Goal: Transaction & Acquisition: Purchase product/service

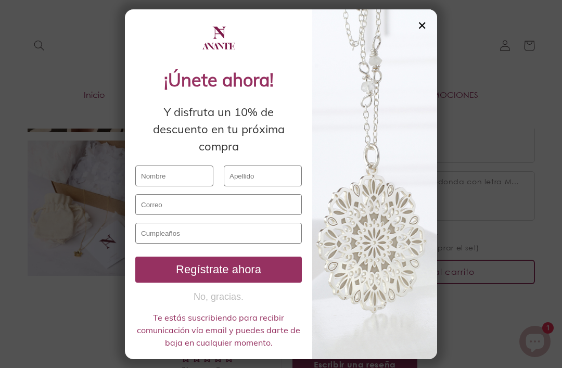
scroll to position [945, 0]
click at [424, 31] on div "✕" at bounding box center [421, 25] width 9 height 11
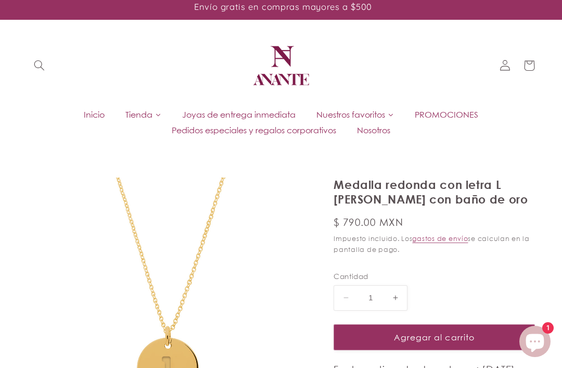
scroll to position [0, 0]
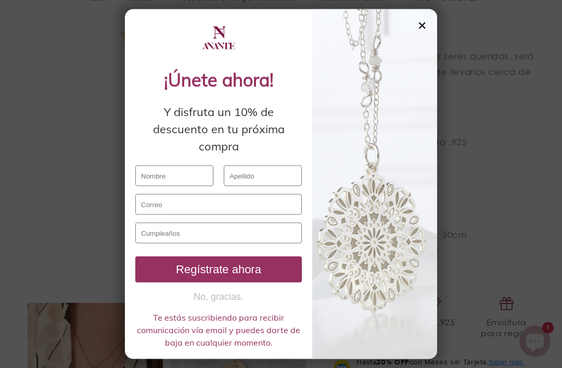
scroll to position [577, 0]
click at [423, 31] on div "✕" at bounding box center [421, 25] width 9 height 11
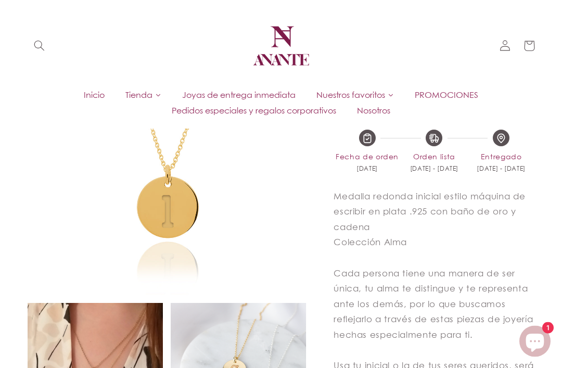
scroll to position [263, 0]
